Goal: Transaction & Acquisition: Download file/media

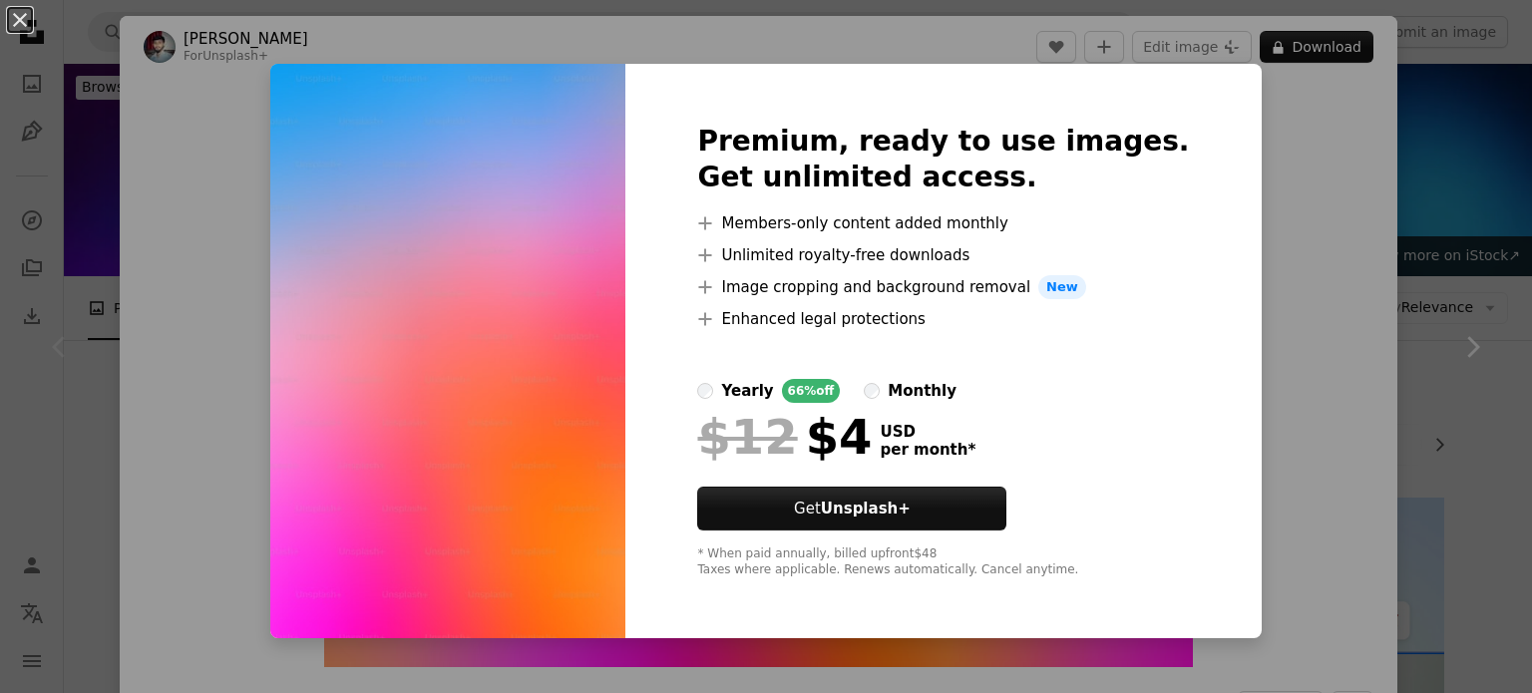
scroll to position [255, 0]
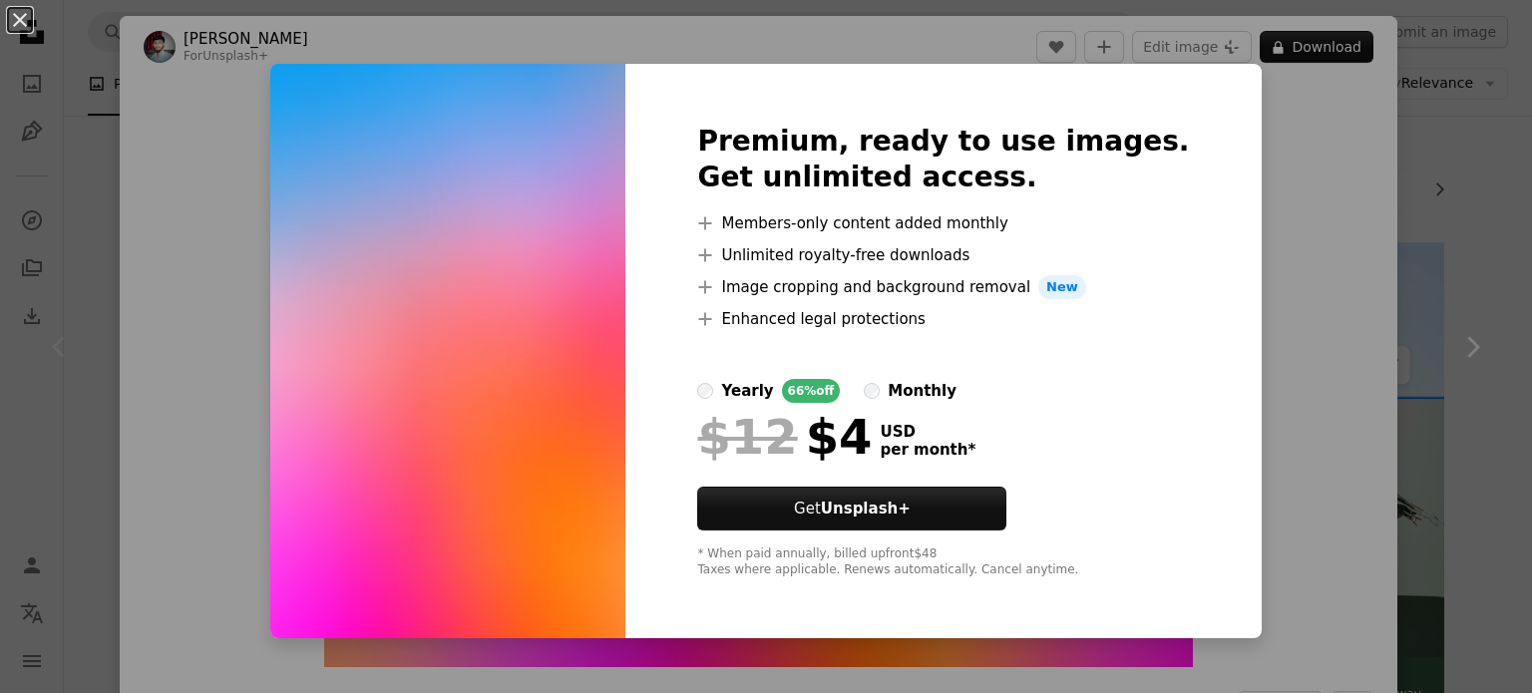
click at [1472, 72] on div "An X shape Premium, ready to use images. Get unlimited access. A plus sign Memb…" at bounding box center [766, 346] width 1532 height 693
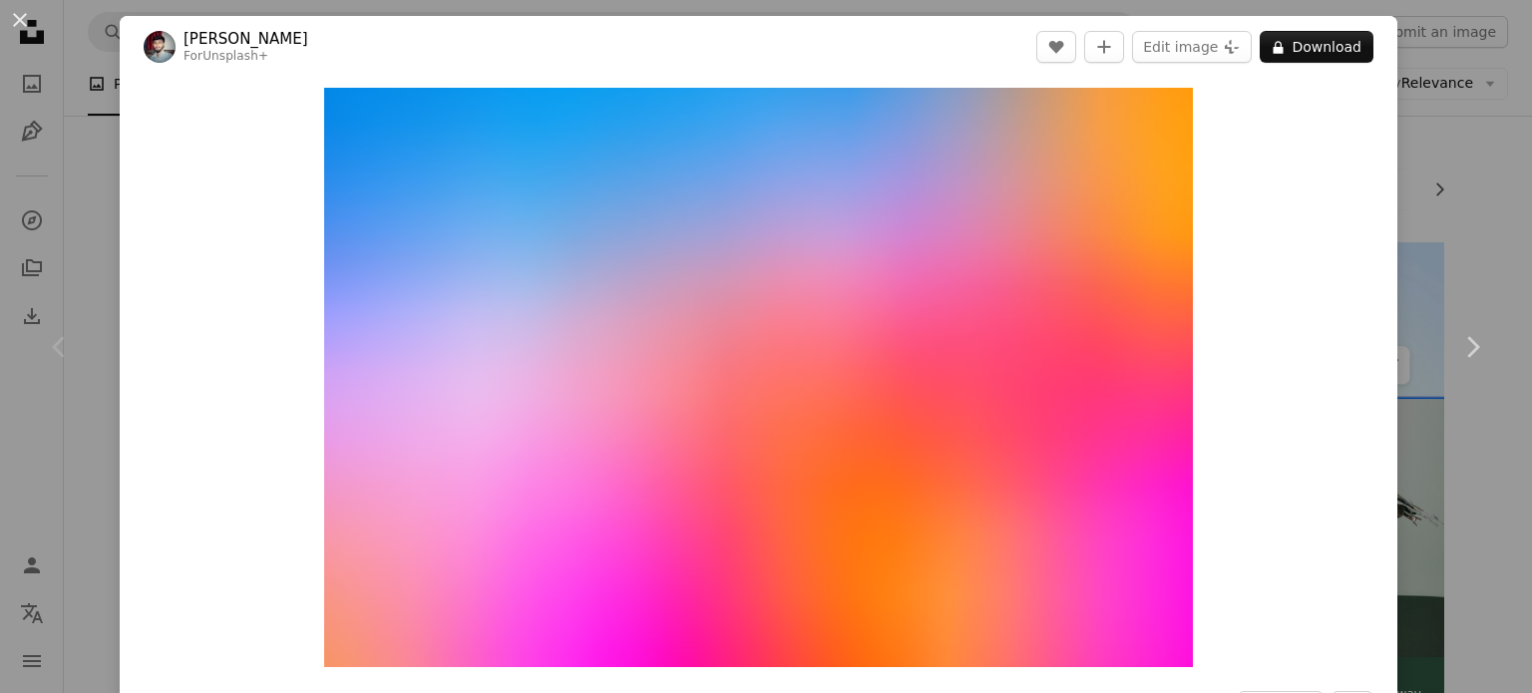
click at [1421, 238] on div "An X shape Chevron left Chevron right [PERSON_NAME] For Unsplash+ A heart A plu…" at bounding box center [766, 346] width 1532 height 693
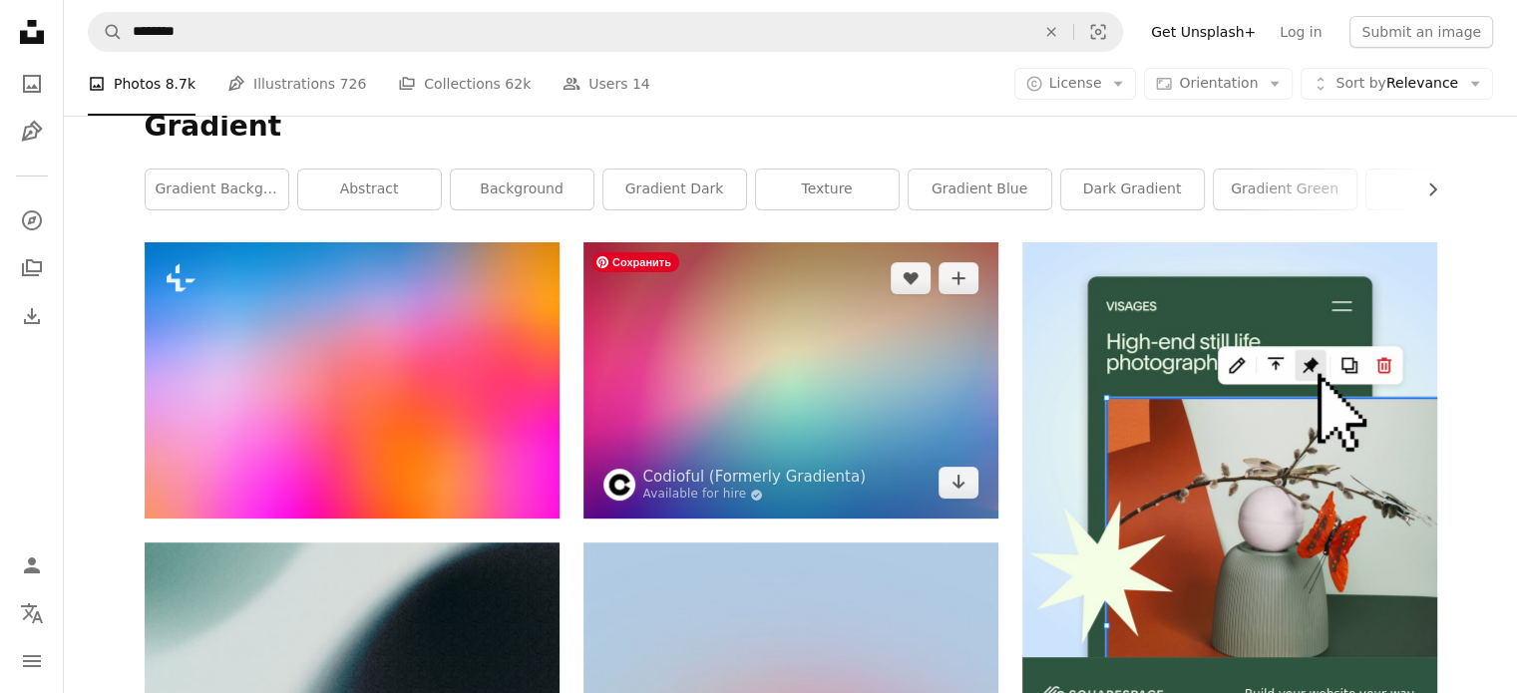
click at [842, 433] on img at bounding box center [790, 380] width 415 height 276
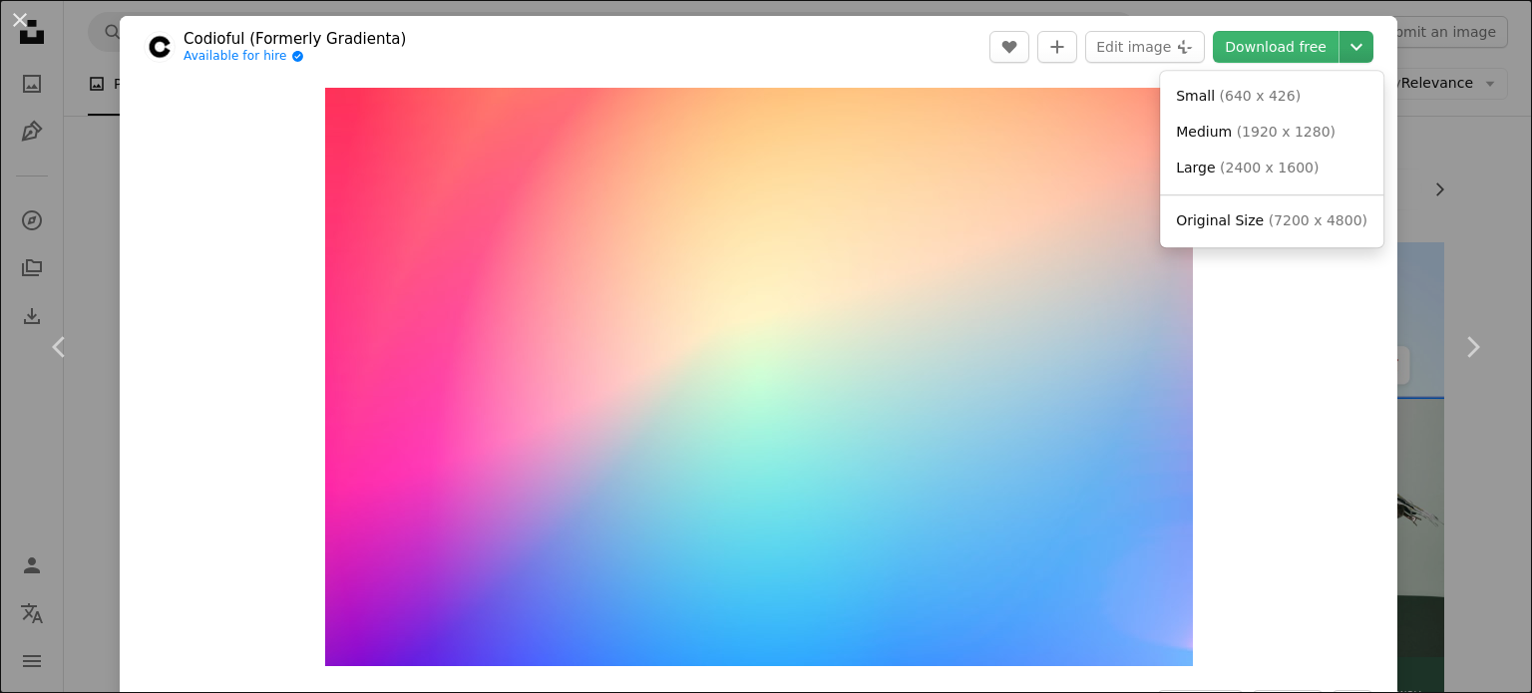
click at [1350, 49] on icon "Chevron down" at bounding box center [1356, 47] width 32 height 24
click at [1228, 218] on span "Original Size" at bounding box center [1220, 220] width 88 height 16
